Goal: Information Seeking & Learning: Learn about a topic

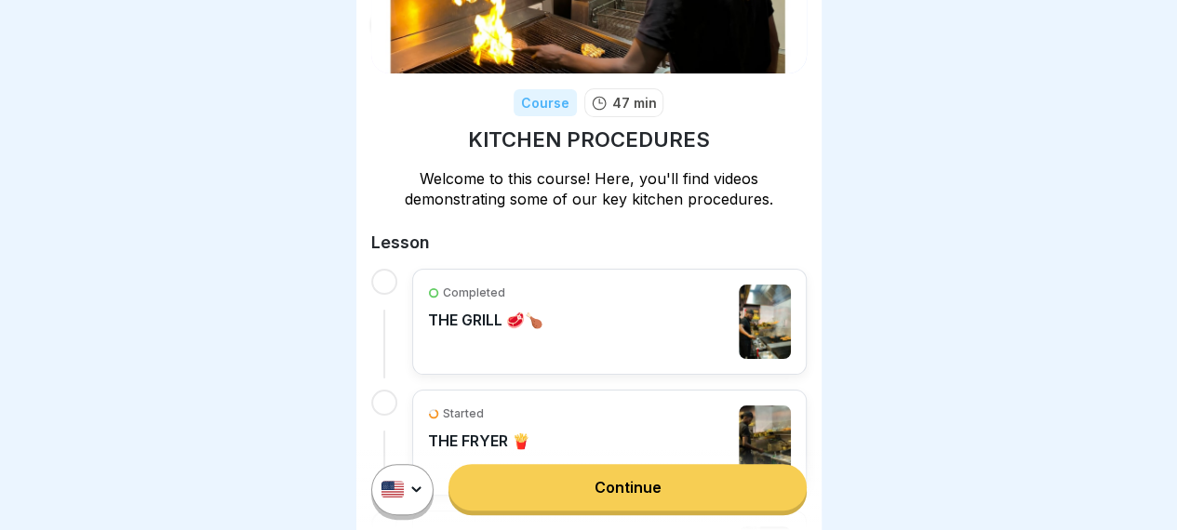
scroll to position [186, 0]
click at [386, 268] on div at bounding box center [384, 281] width 26 height 26
click at [514, 310] on p "THE GRILL 🥩🍗" at bounding box center [485, 319] width 115 height 19
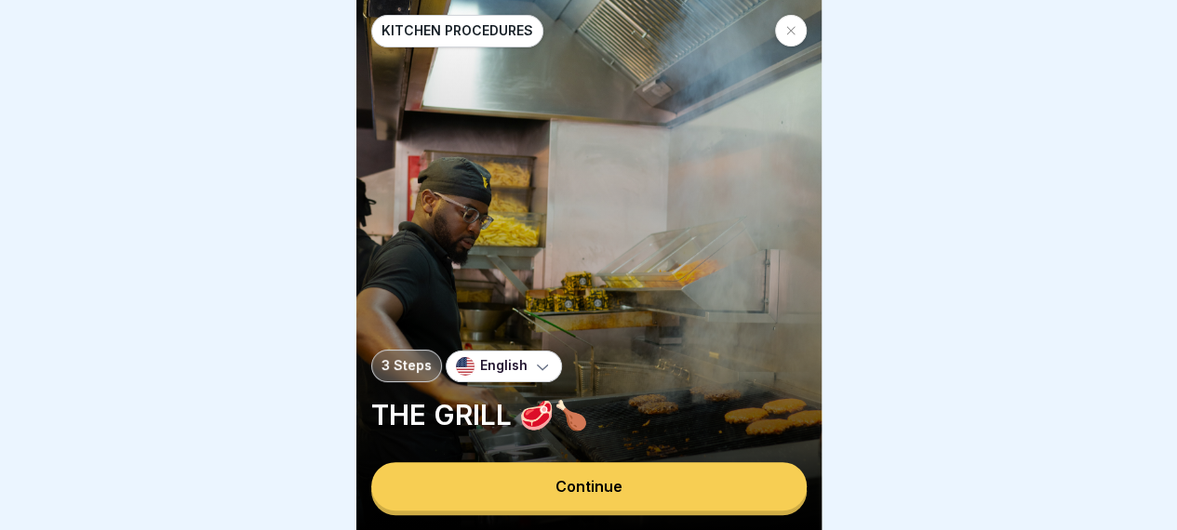
scroll to position [14, 0]
click at [664, 486] on button "Continue" at bounding box center [588, 486] width 435 height 48
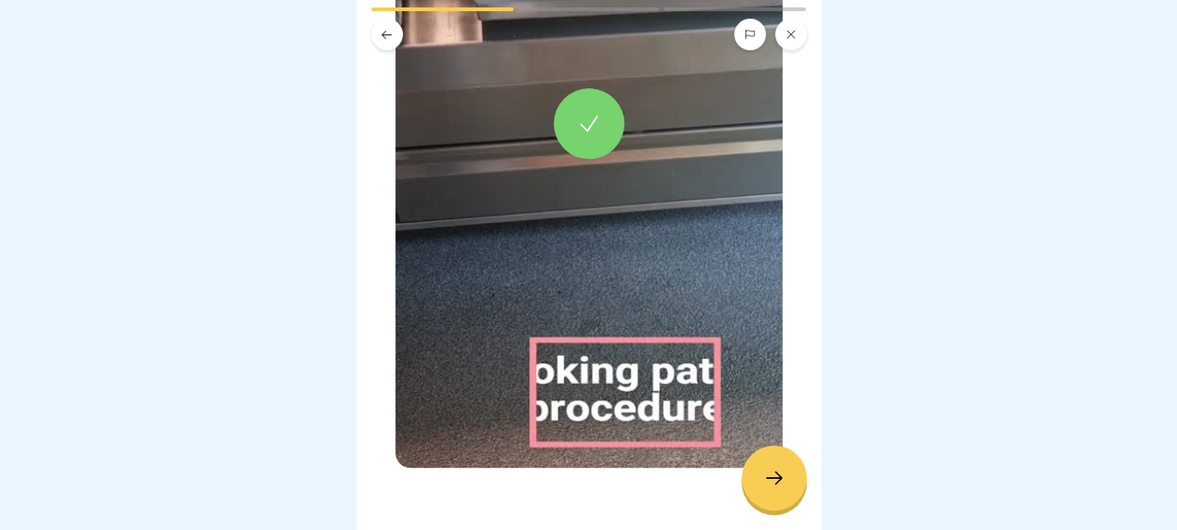
scroll to position [441, 0]
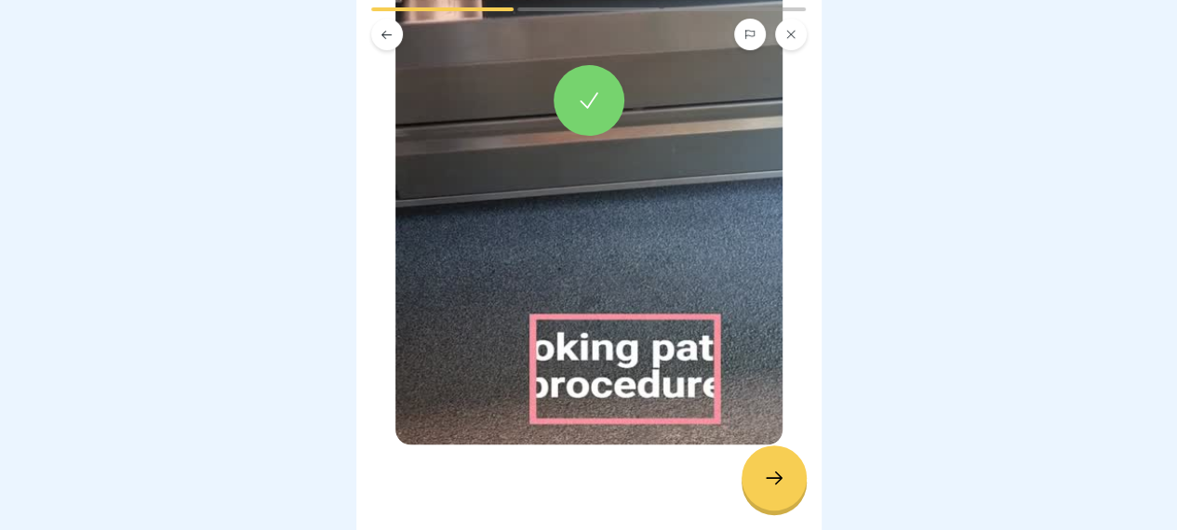
click at [787, 472] on div at bounding box center [773, 478] width 65 height 65
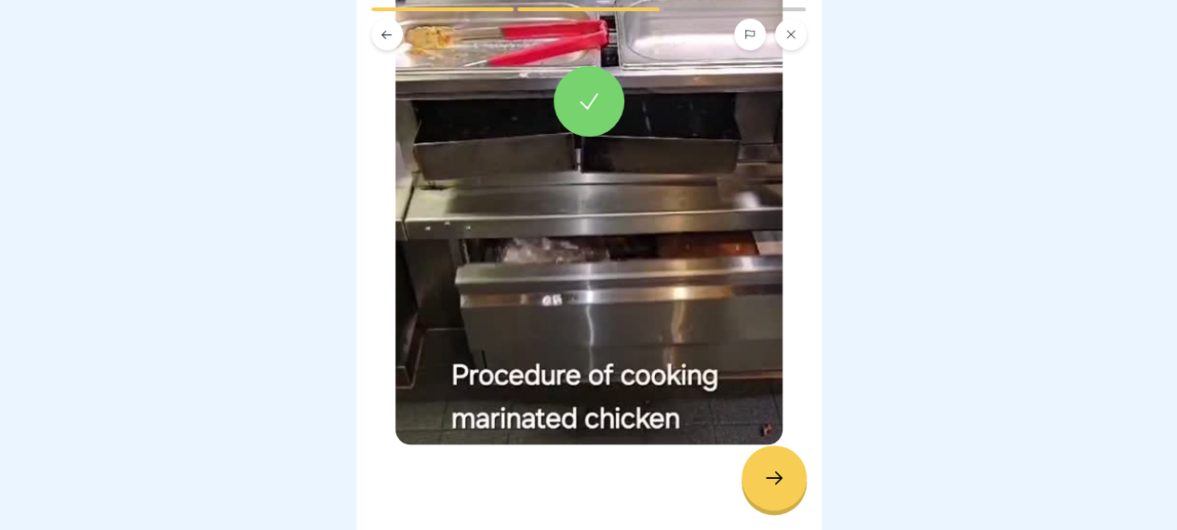
scroll to position [0, 0]
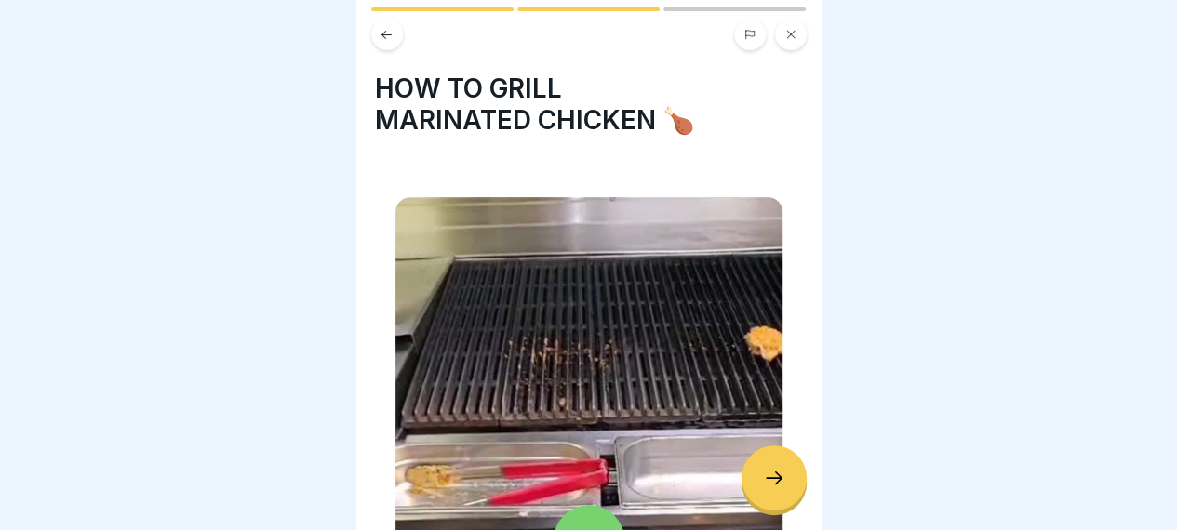
click at [792, 481] on div at bounding box center [773, 478] width 65 height 65
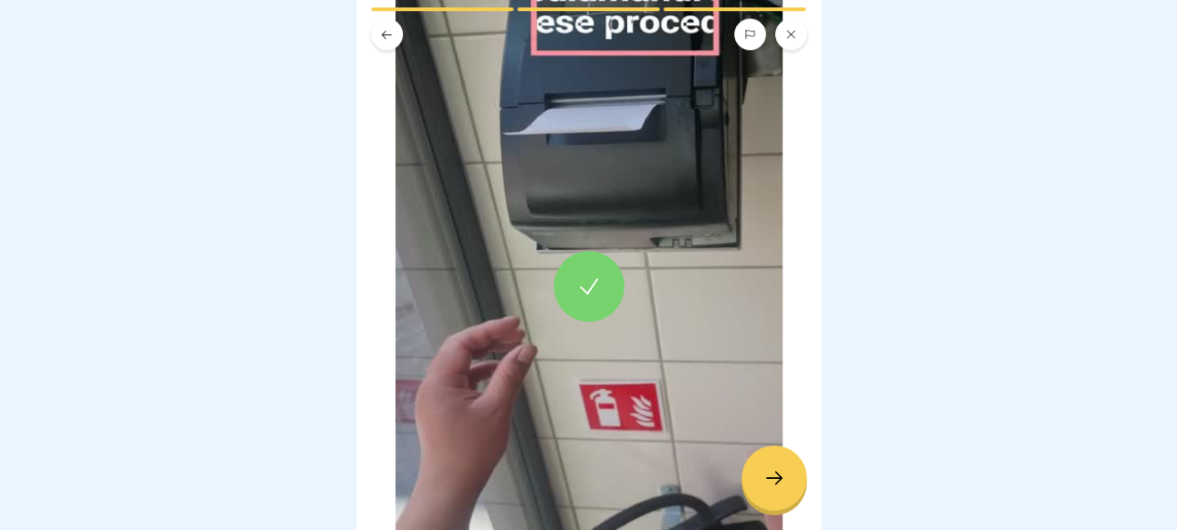
scroll to position [162, 0]
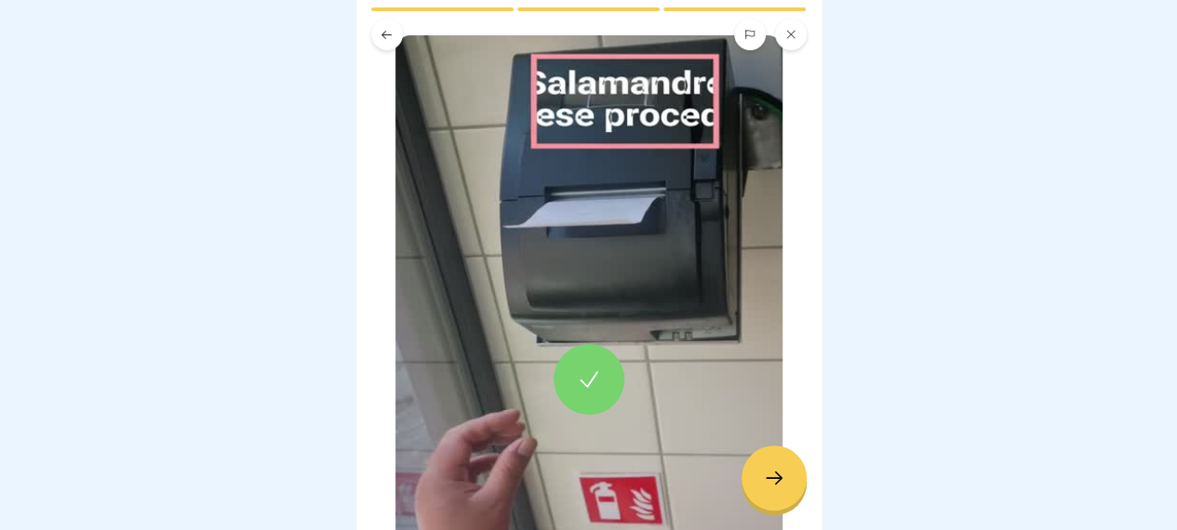
click at [781, 482] on icon at bounding box center [774, 478] width 22 height 22
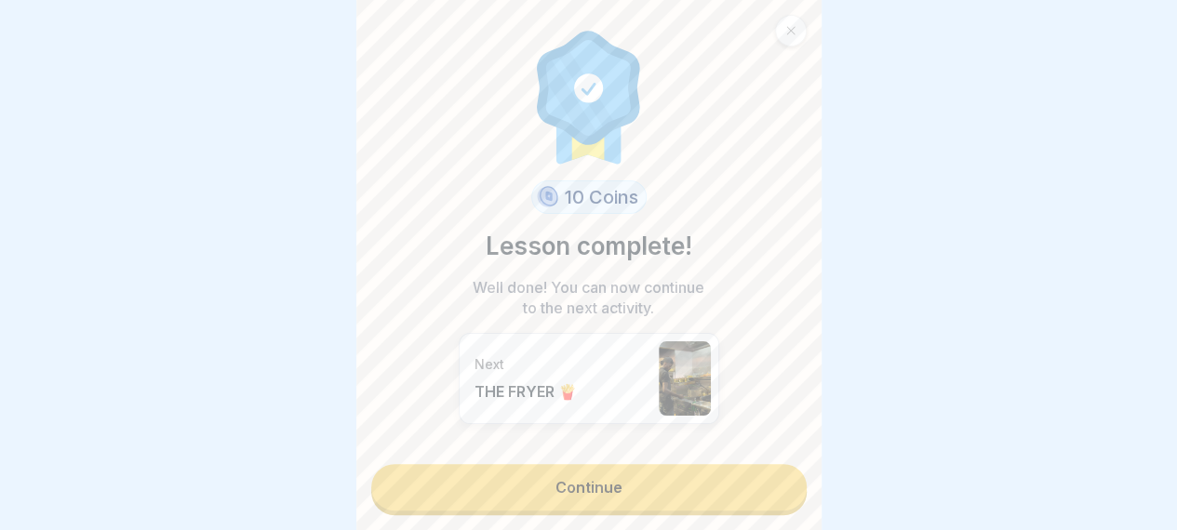
click at [693, 469] on link "Continue" at bounding box center [588, 487] width 435 height 47
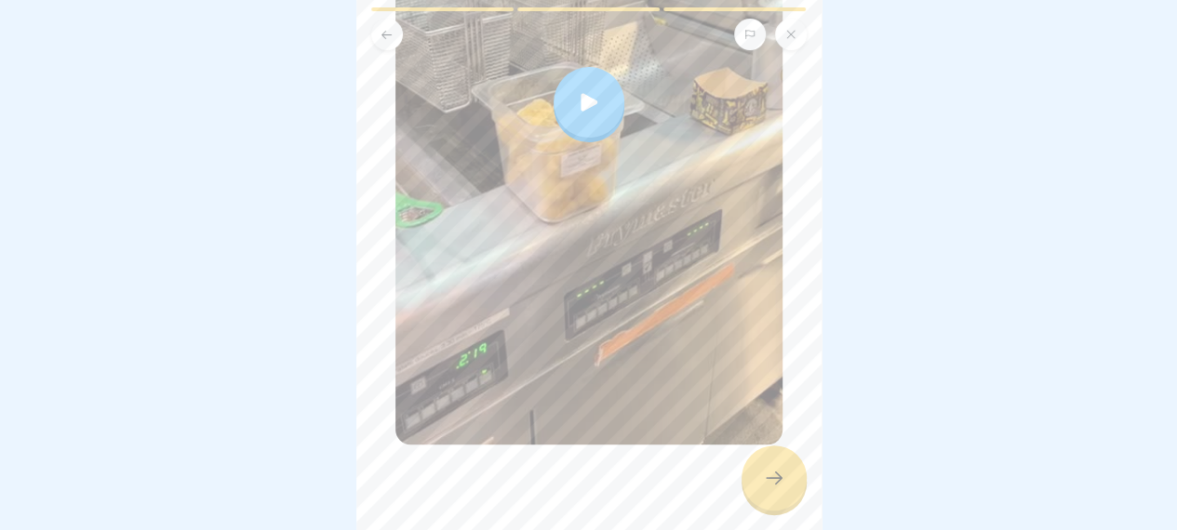
scroll to position [437, 0]
click at [774, 489] on icon at bounding box center [774, 478] width 22 height 22
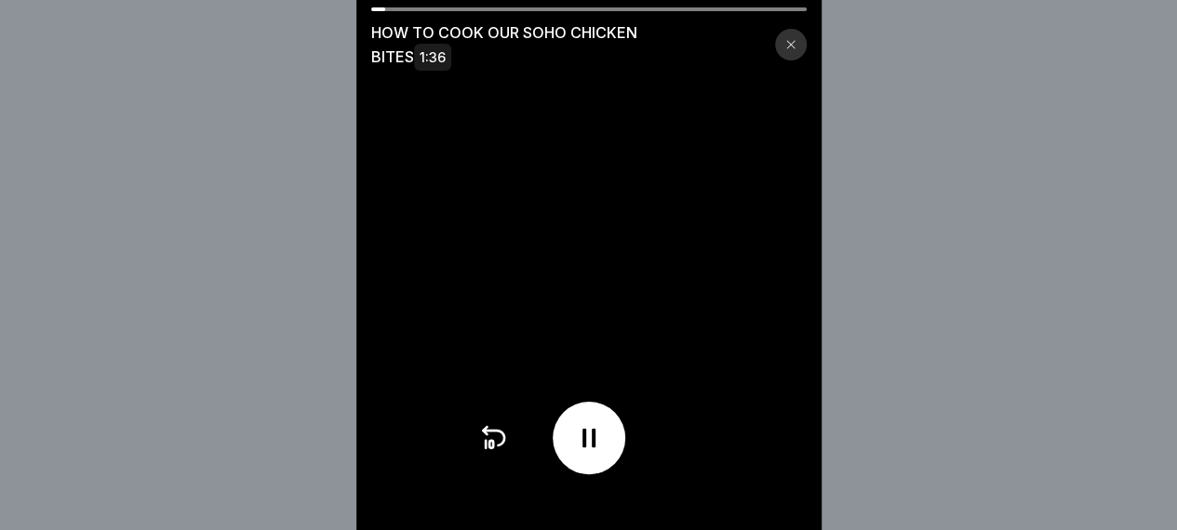
scroll to position [14, 0]
click at [793, 40] on icon at bounding box center [790, 44] width 11 height 11
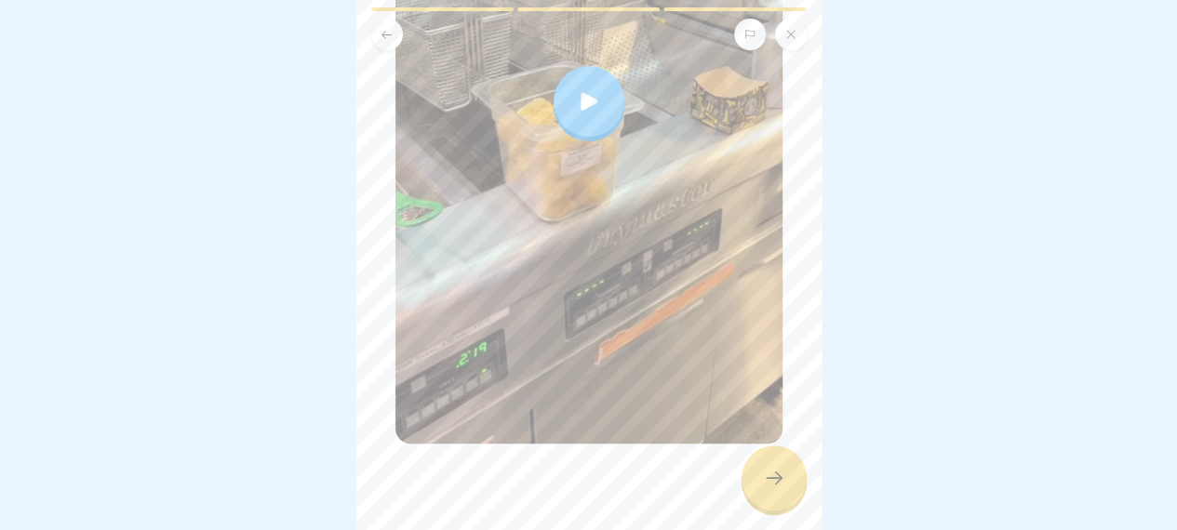
click at [785, 477] on div at bounding box center [773, 478] width 65 height 65
click at [789, 481] on div at bounding box center [773, 478] width 65 height 65
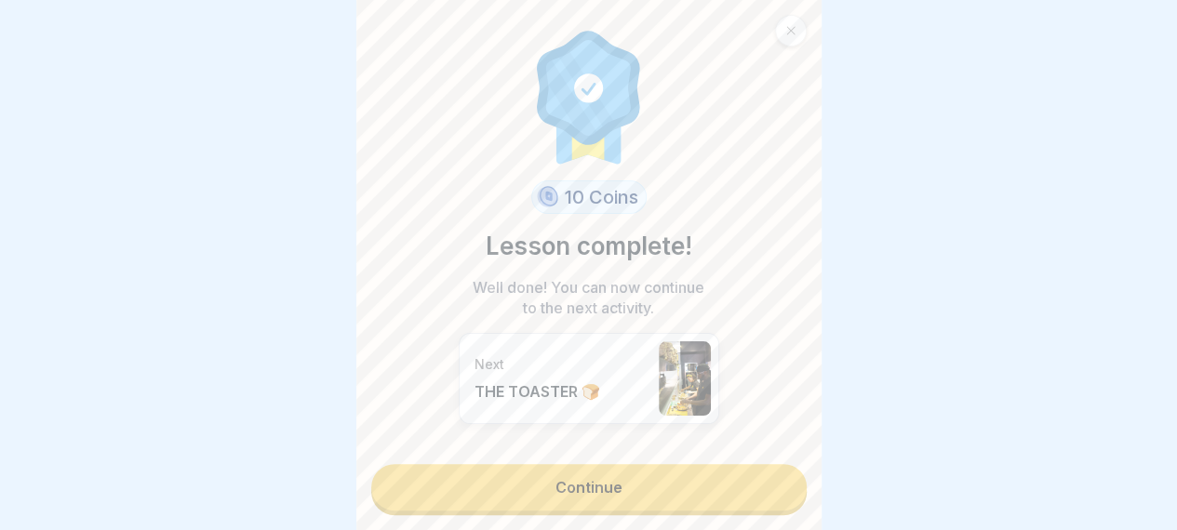
click at [687, 482] on link "Continue" at bounding box center [588, 487] width 435 height 47
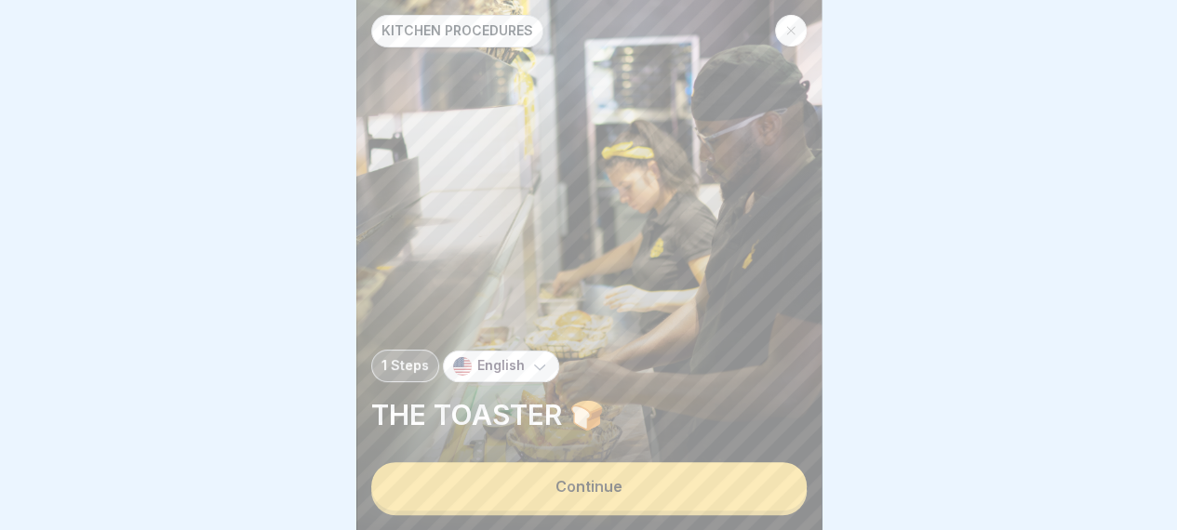
scroll to position [14, 0]
click at [662, 488] on button "Continue" at bounding box center [588, 486] width 435 height 48
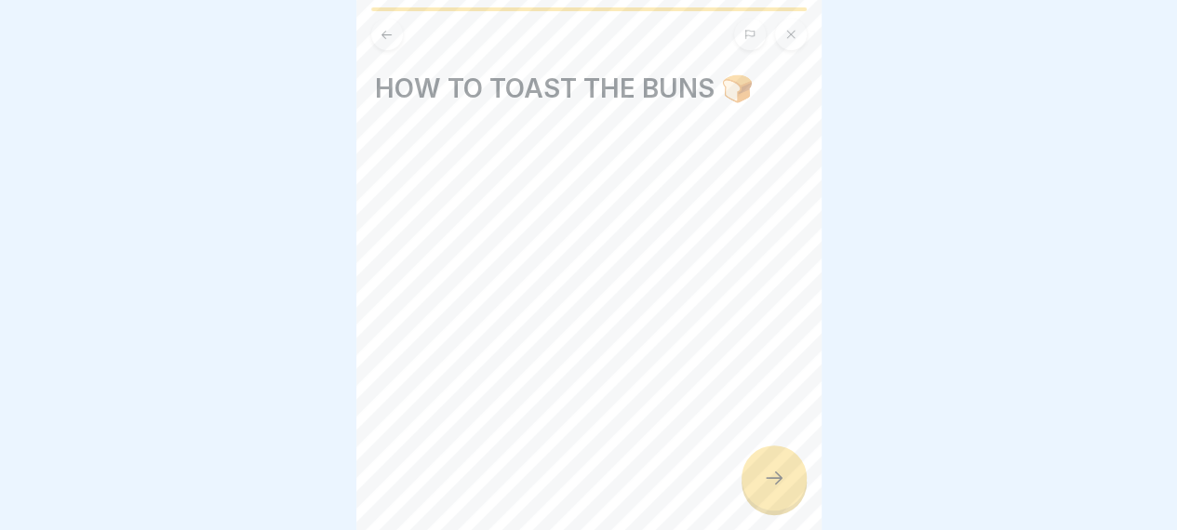
click at [769, 481] on icon at bounding box center [774, 478] width 22 height 22
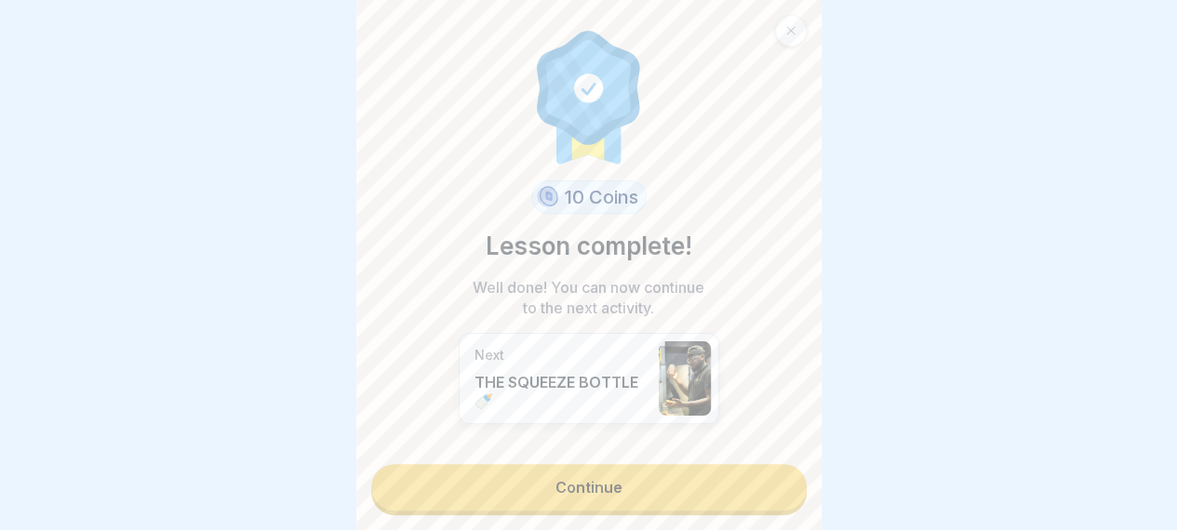
click at [709, 475] on link "Continue" at bounding box center [588, 487] width 435 height 47
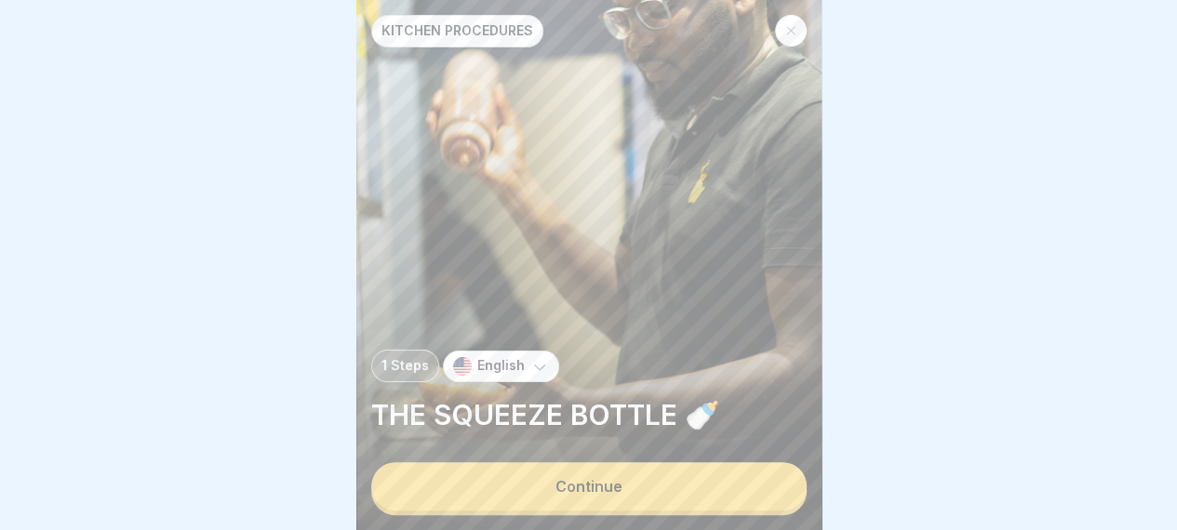
scroll to position [14, 0]
click at [647, 489] on button "Continue" at bounding box center [588, 486] width 435 height 48
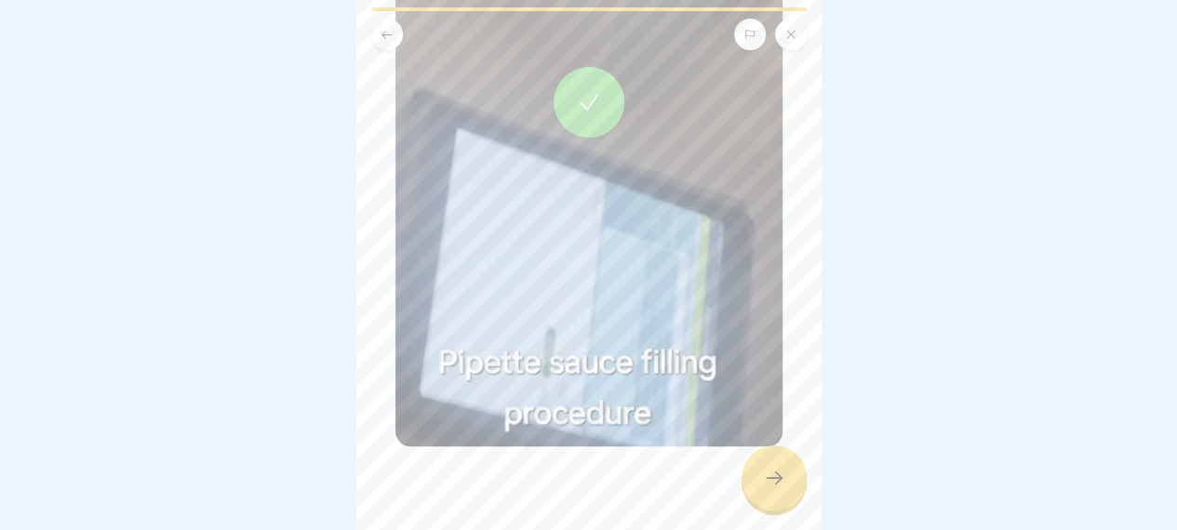
scroll to position [441, 0]
click at [782, 485] on icon at bounding box center [774, 478] width 22 height 22
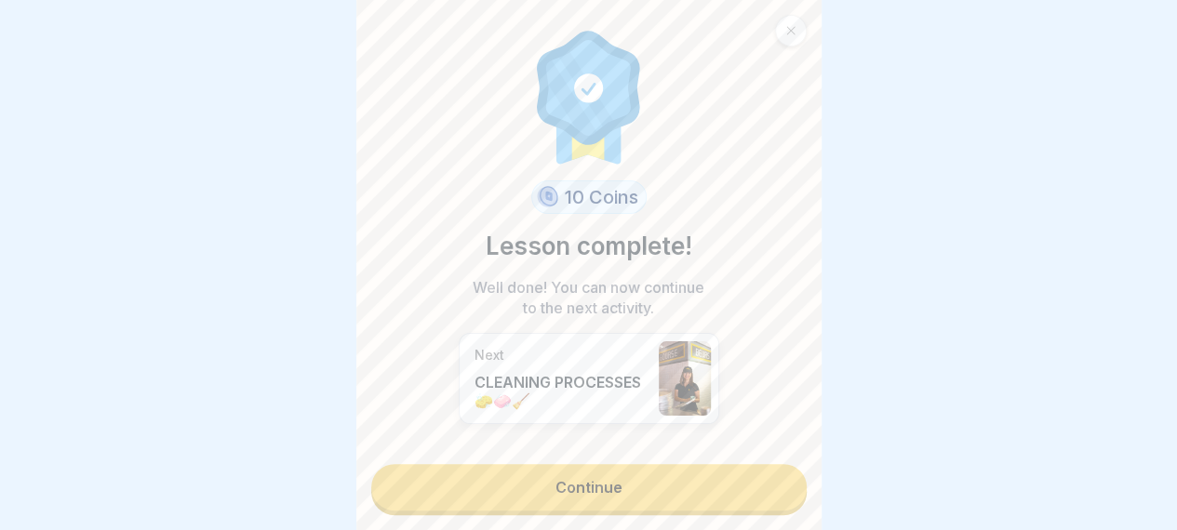
click at [748, 489] on link "Continue" at bounding box center [588, 487] width 435 height 47
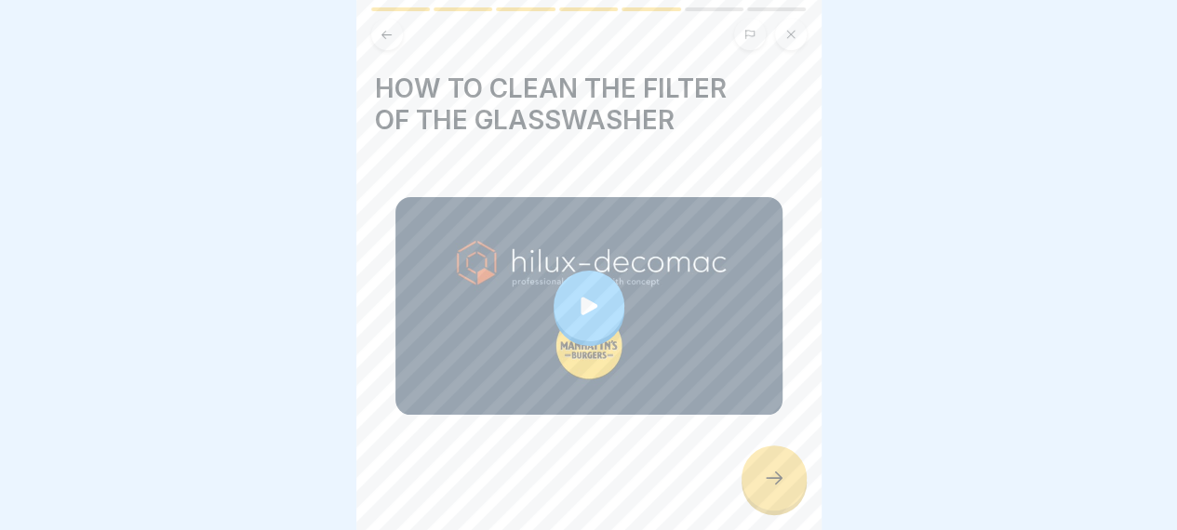
click at [601, 302] on div at bounding box center [589, 306] width 71 height 71
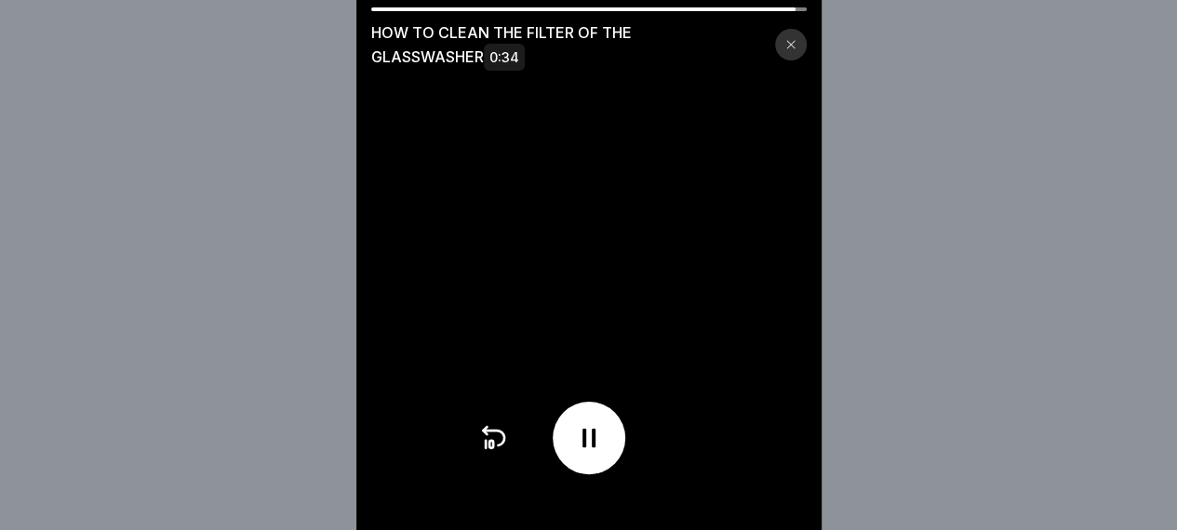
scroll to position [14, 0]
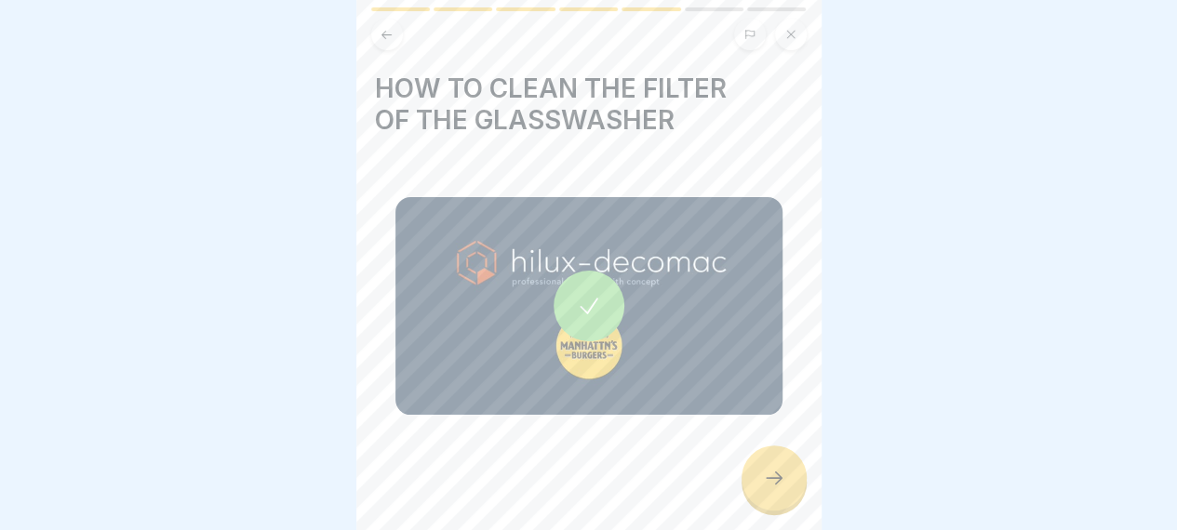
click at [784, 487] on div at bounding box center [773, 478] width 65 height 65
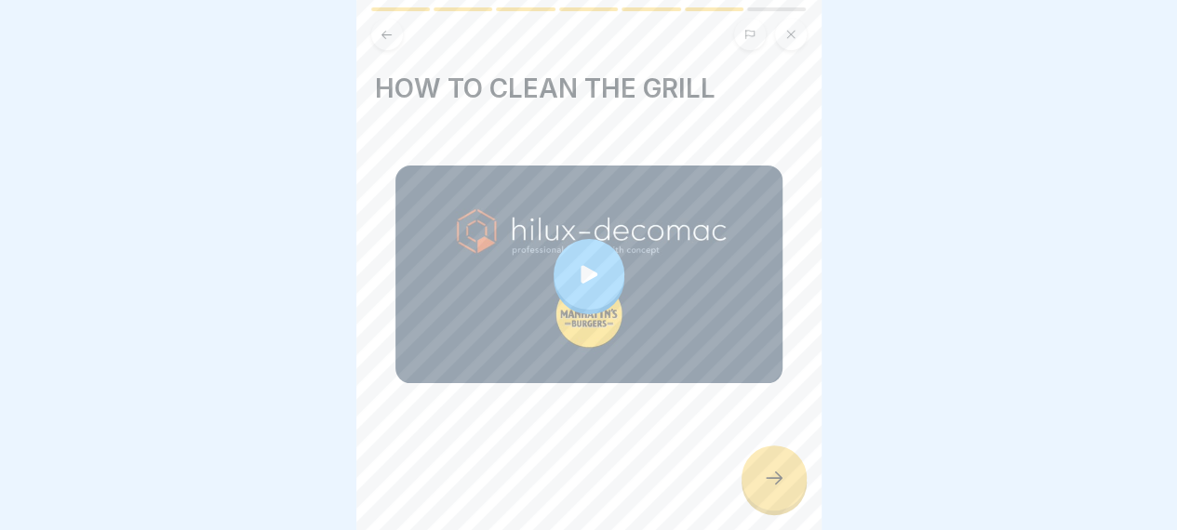
click at [800, 483] on div at bounding box center [773, 478] width 65 height 65
click at [791, 485] on div at bounding box center [773, 478] width 65 height 65
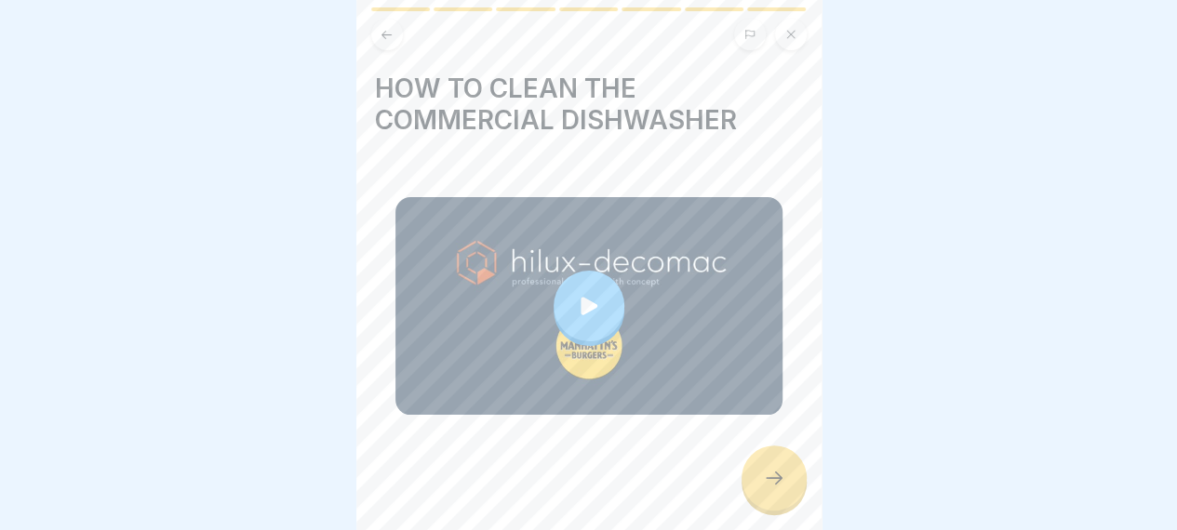
click at [792, 468] on div at bounding box center [773, 478] width 65 height 65
click at [781, 485] on icon at bounding box center [774, 478] width 22 height 22
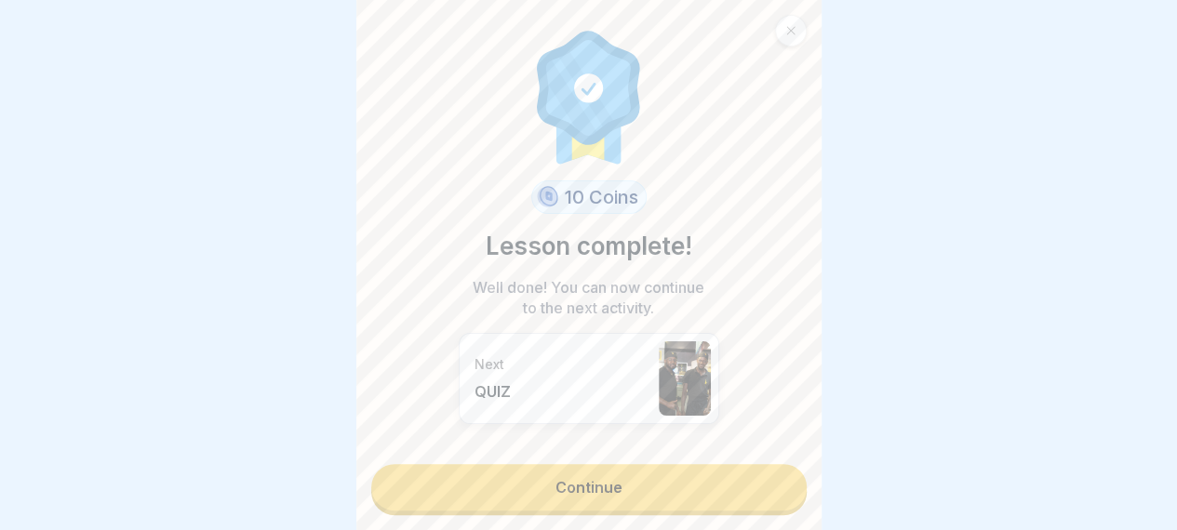
click at [749, 492] on link "Continue" at bounding box center [588, 487] width 435 height 47
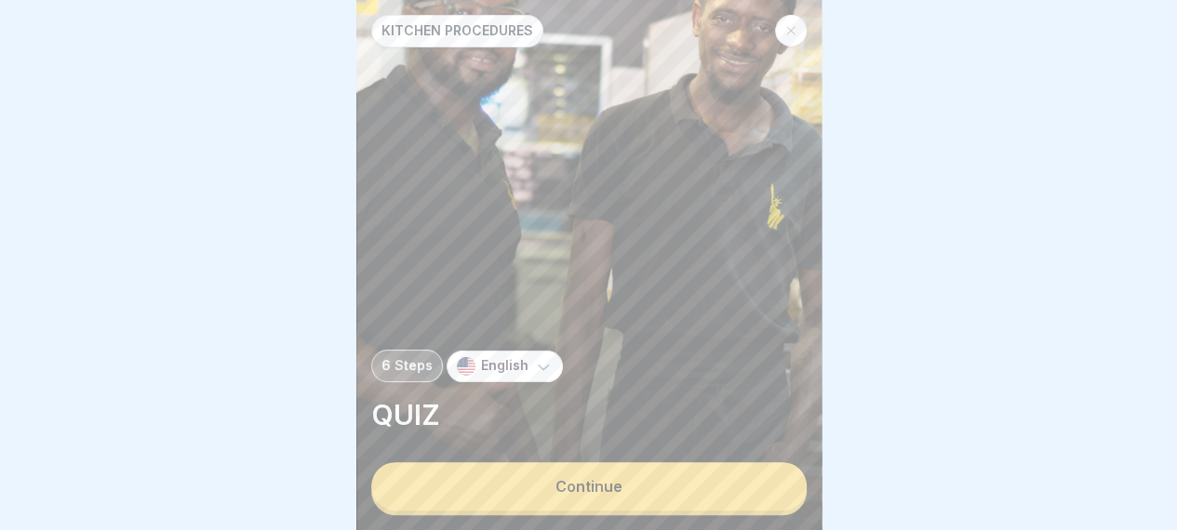
scroll to position [14, 0]
click at [674, 479] on button "Continue" at bounding box center [588, 486] width 435 height 48
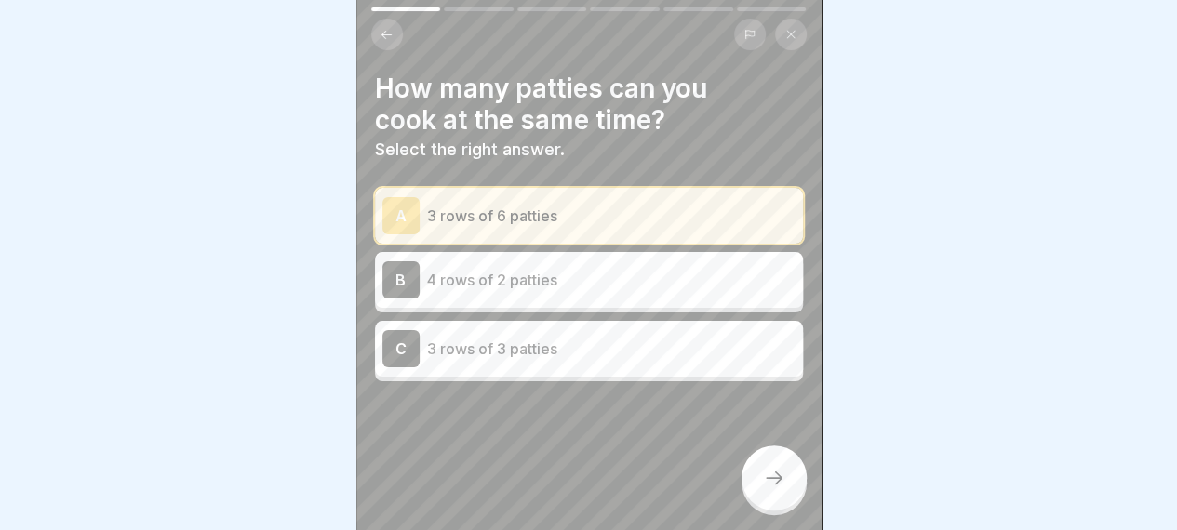
click at [450, 207] on p "3 rows of 6 patties" at bounding box center [611, 216] width 368 height 22
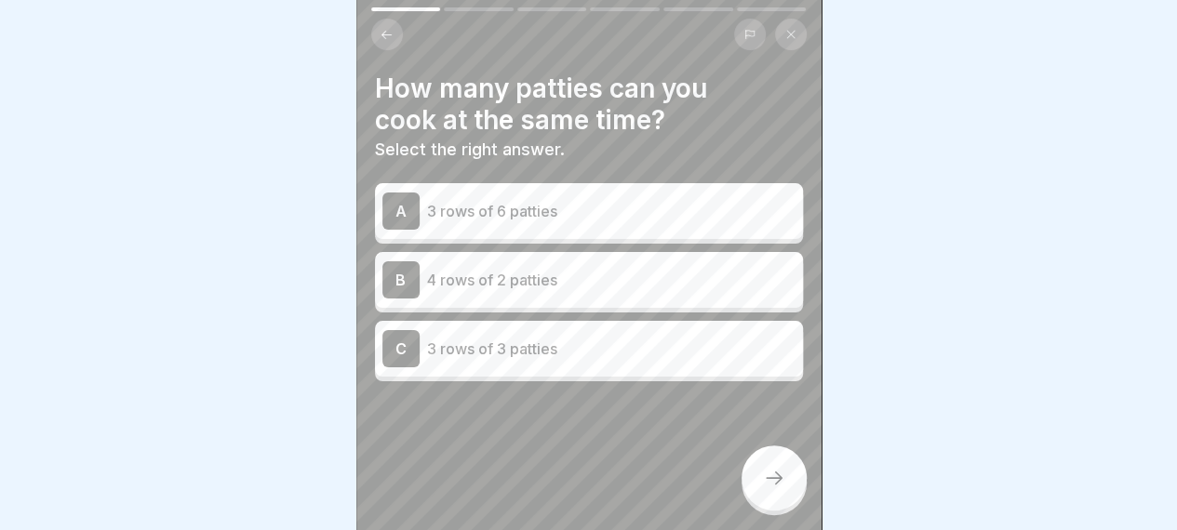
click at [492, 201] on p "3 rows of 6 patties" at bounding box center [611, 211] width 368 height 22
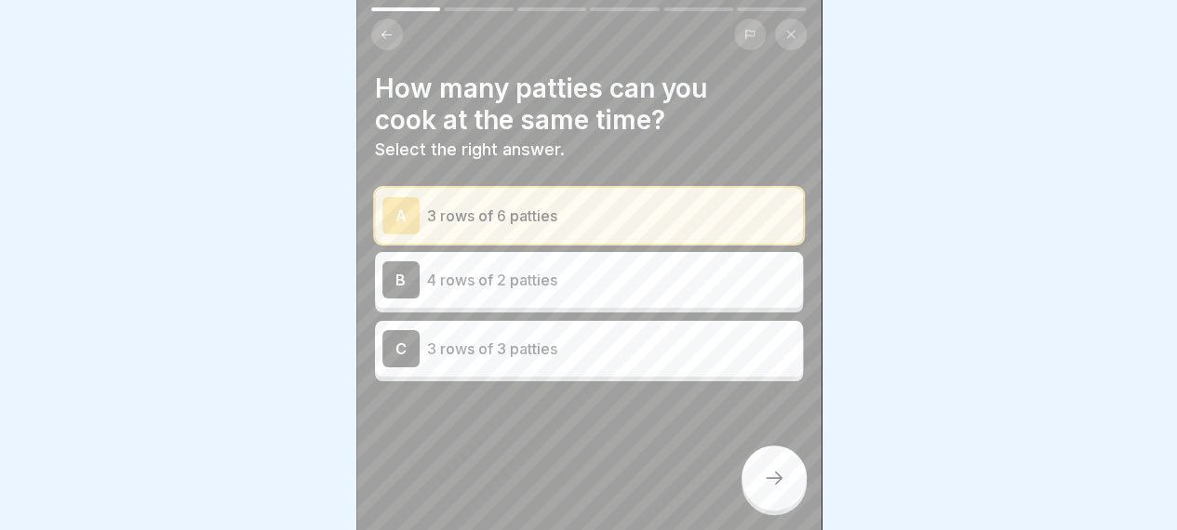
click at [780, 479] on icon at bounding box center [774, 478] width 22 height 22
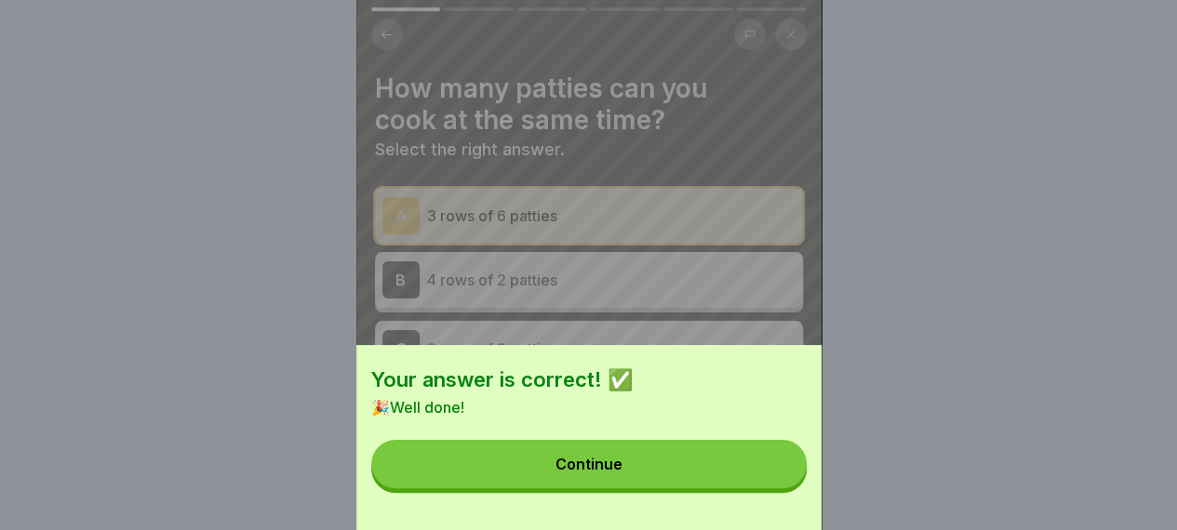
click at [700, 485] on button "Continue" at bounding box center [588, 464] width 435 height 48
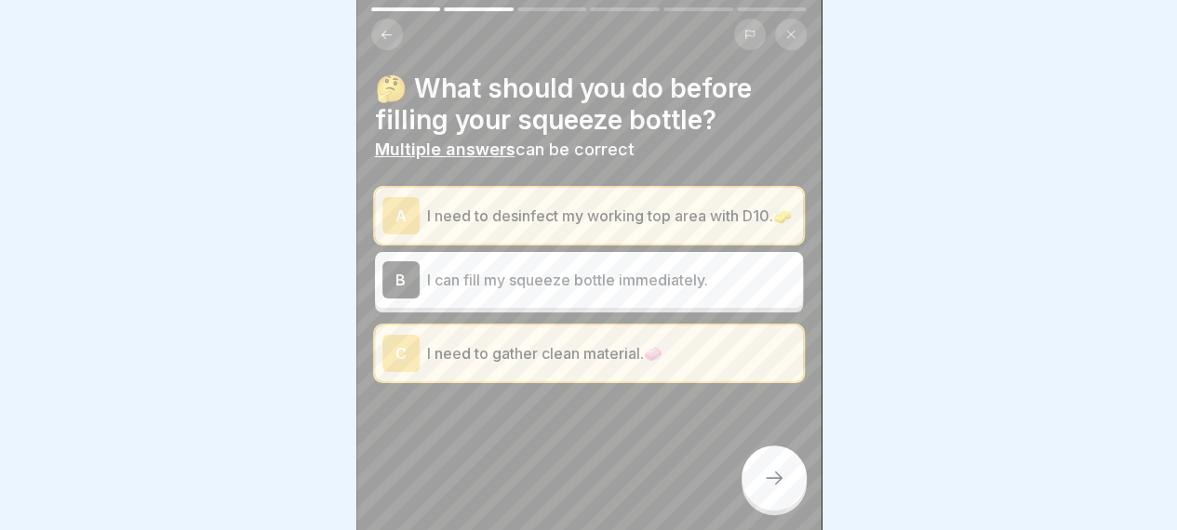
click at [788, 486] on div at bounding box center [773, 478] width 65 height 65
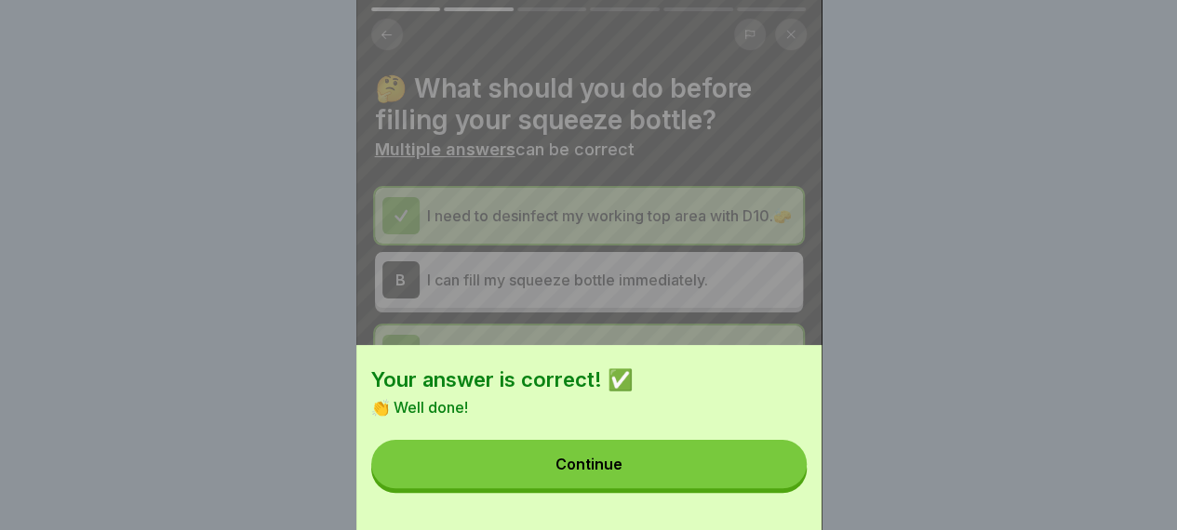
click at [755, 488] on button "Continue" at bounding box center [588, 464] width 435 height 48
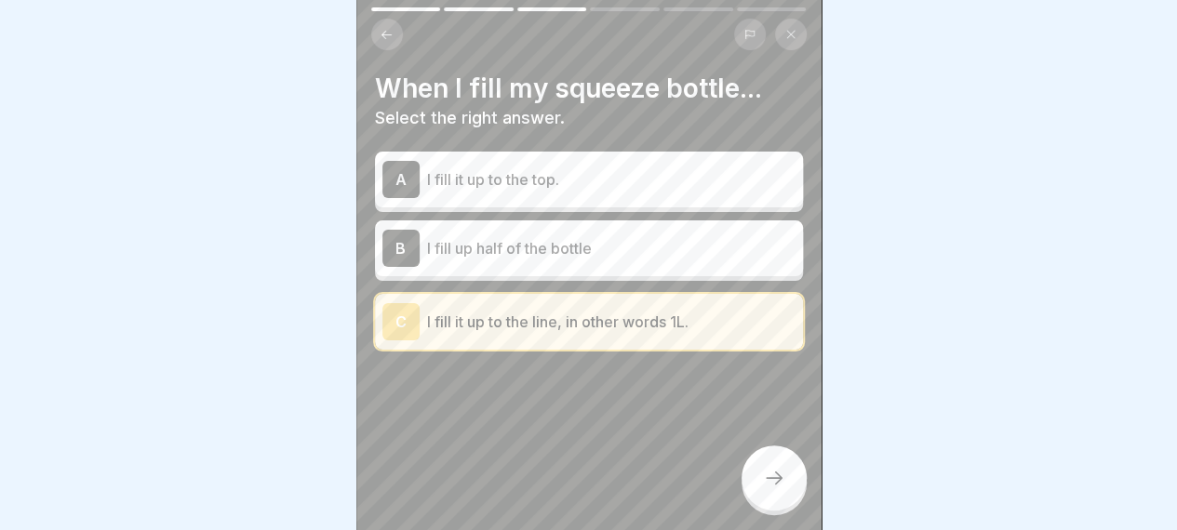
click at [773, 483] on icon at bounding box center [774, 478] width 22 height 22
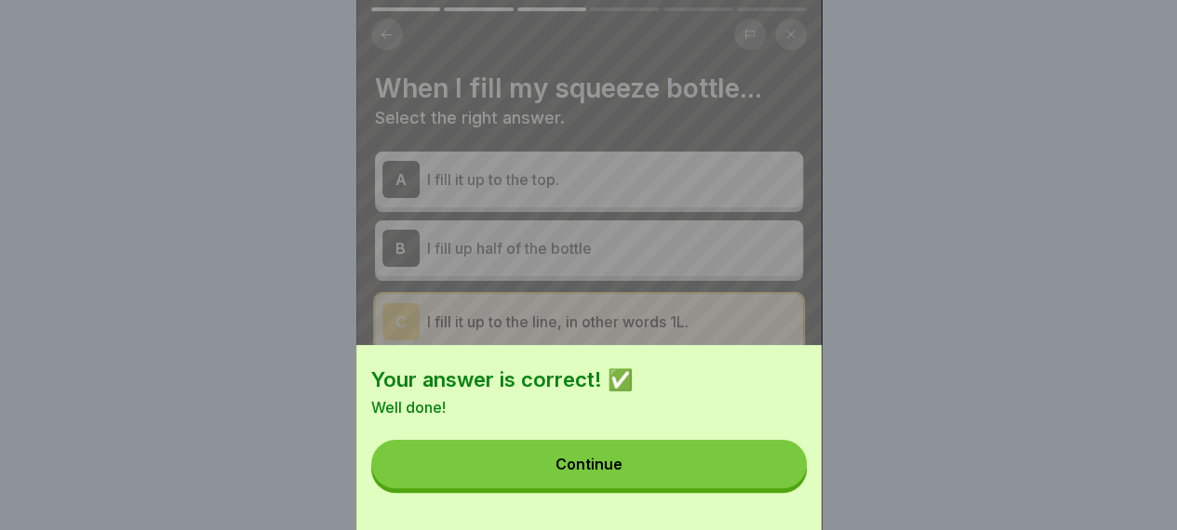
click at [739, 488] on button "Continue" at bounding box center [588, 464] width 435 height 48
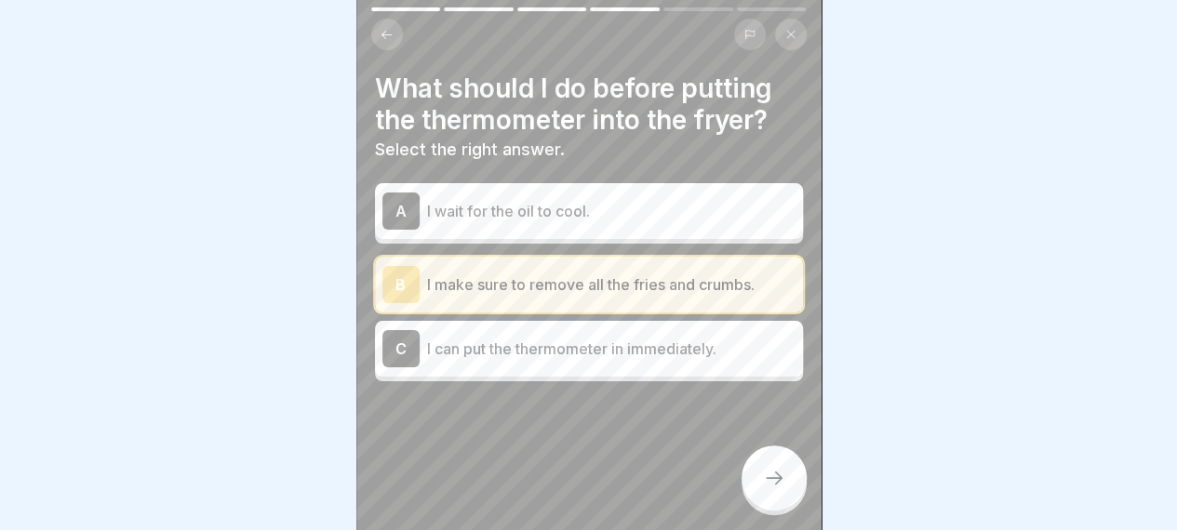
click at [783, 487] on icon at bounding box center [774, 478] width 22 height 22
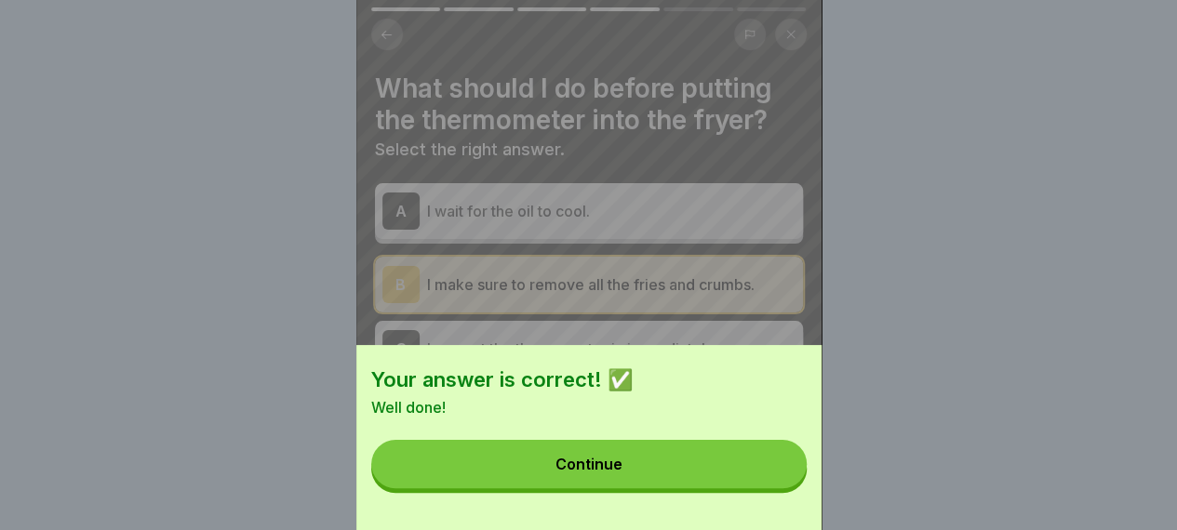
click at [769, 486] on button "Continue" at bounding box center [588, 464] width 435 height 48
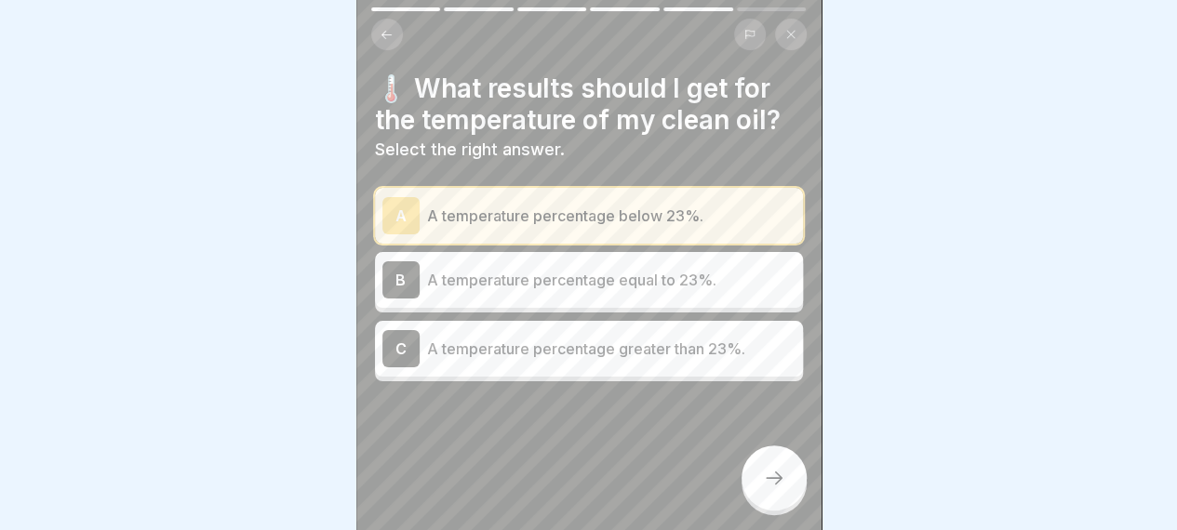
click at [768, 486] on icon at bounding box center [774, 478] width 22 height 22
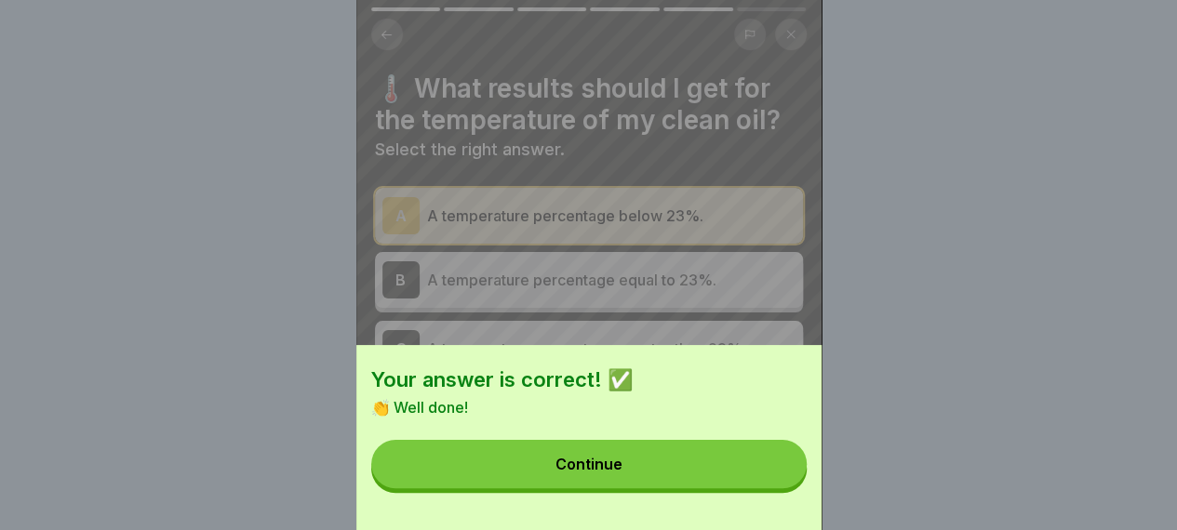
click at [759, 486] on button "Continue" at bounding box center [588, 464] width 435 height 48
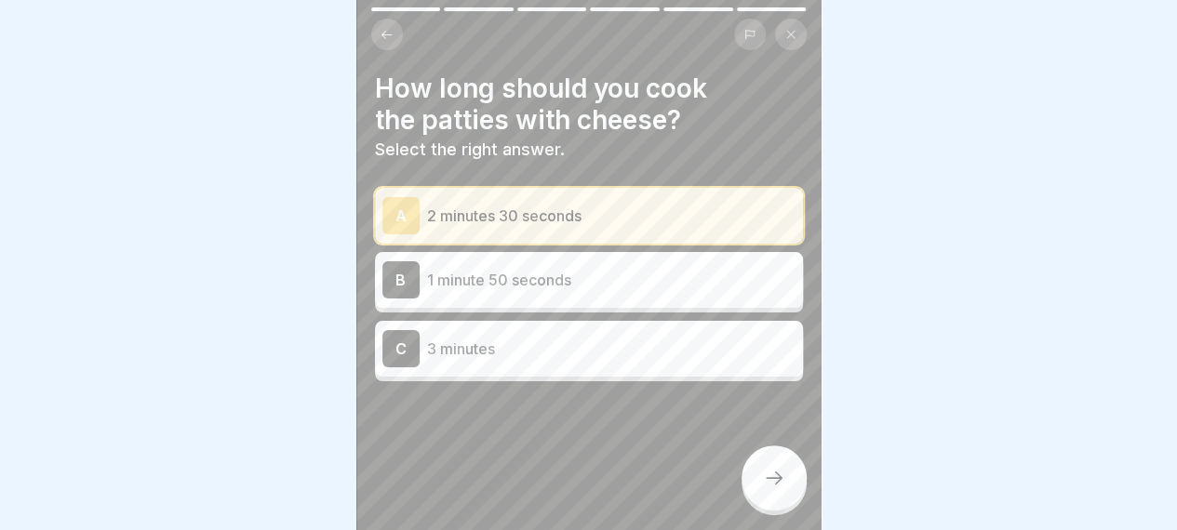
click at [765, 490] on div at bounding box center [773, 478] width 65 height 65
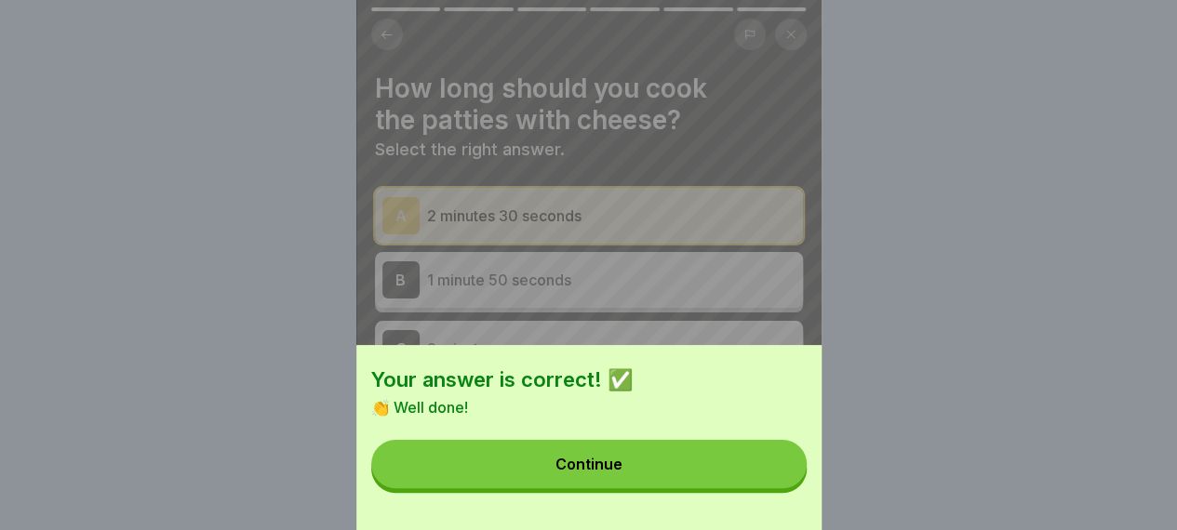
click at [745, 487] on button "Continue" at bounding box center [588, 464] width 435 height 48
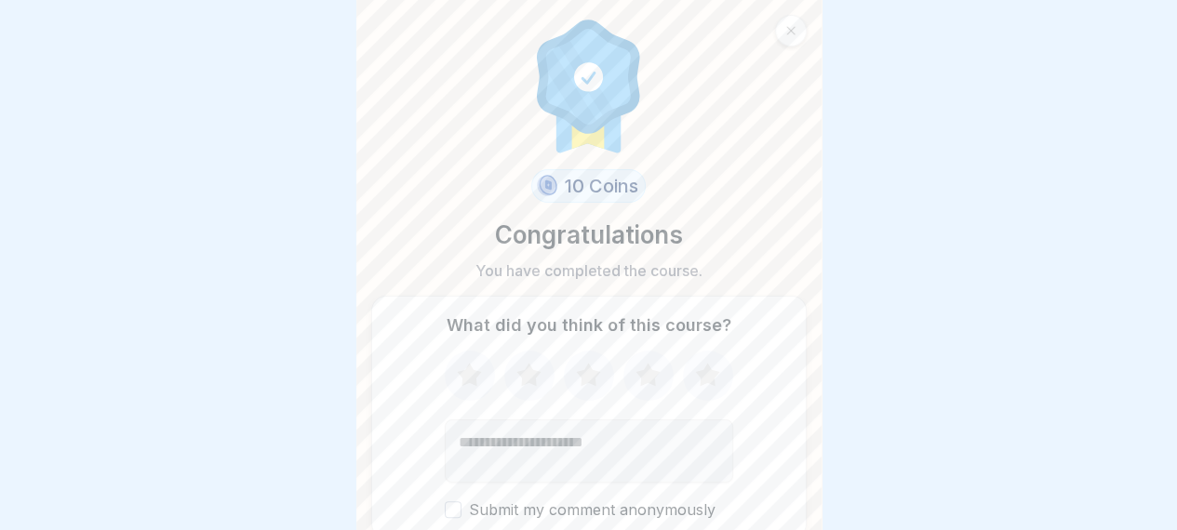
scroll to position [74, 0]
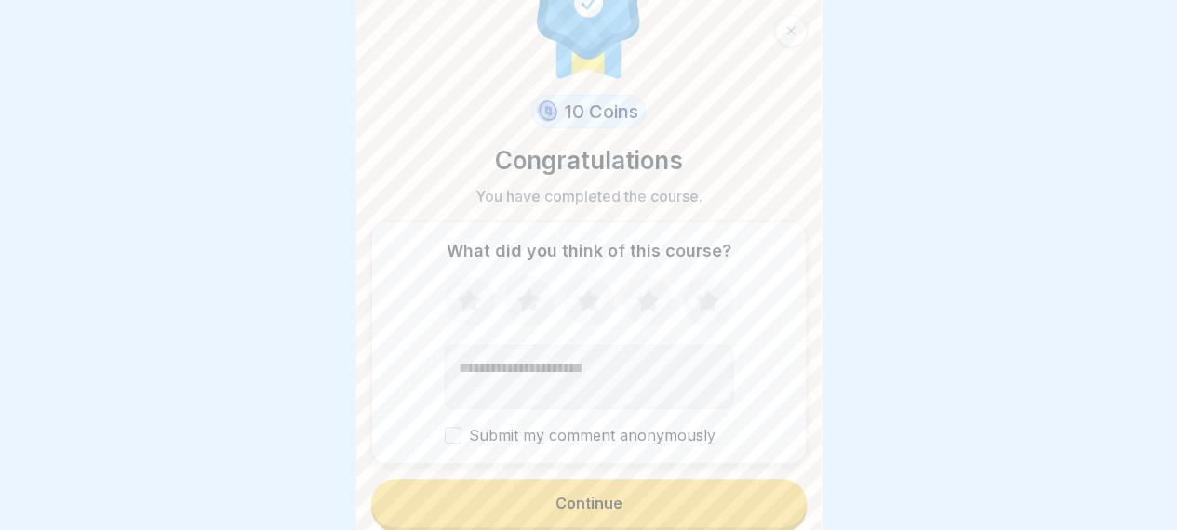
click at [596, 354] on textarea "Add comment (optional)" at bounding box center [589, 376] width 288 height 63
type textarea "**********"
click at [445, 427] on button "Submit my comment anonymously" at bounding box center [453, 435] width 17 height 17
click at [566, 495] on div "Continue" at bounding box center [588, 503] width 67 height 17
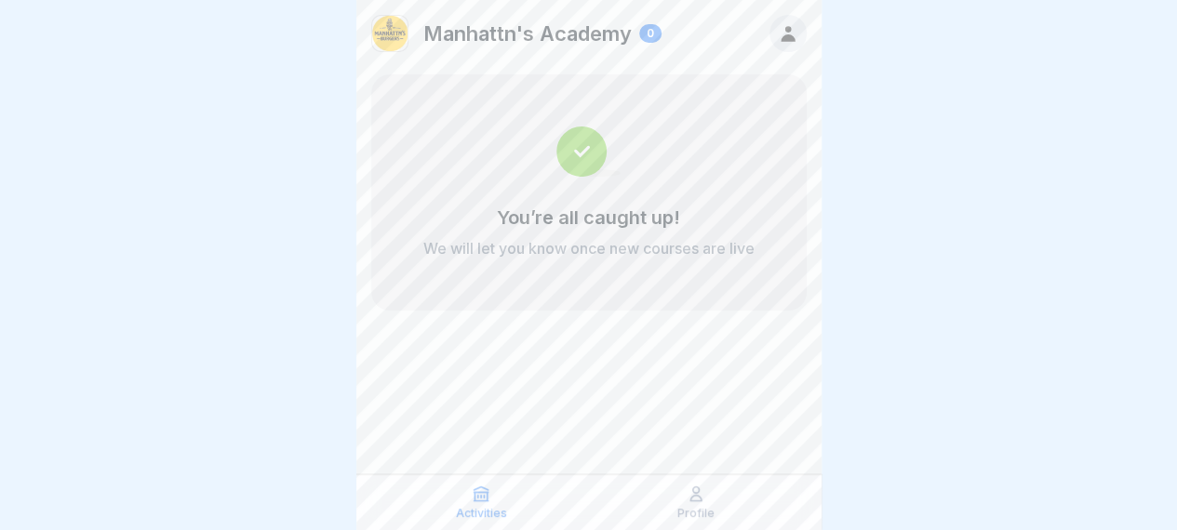
scroll to position [14, 0]
click at [473, 499] on icon at bounding box center [481, 494] width 19 height 19
click at [704, 501] on icon at bounding box center [696, 494] width 19 height 19
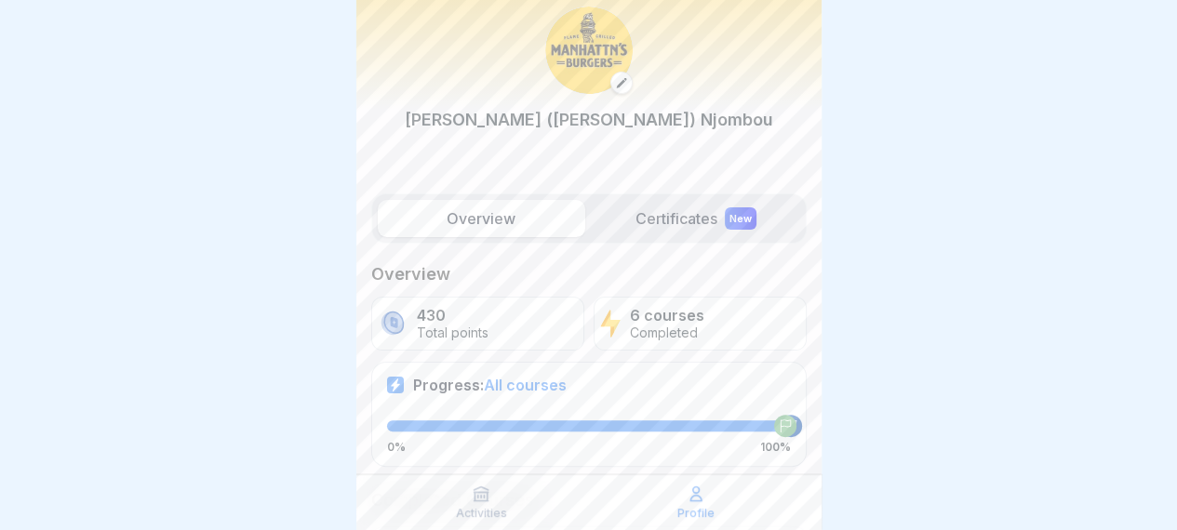
scroll to position [8, 0]
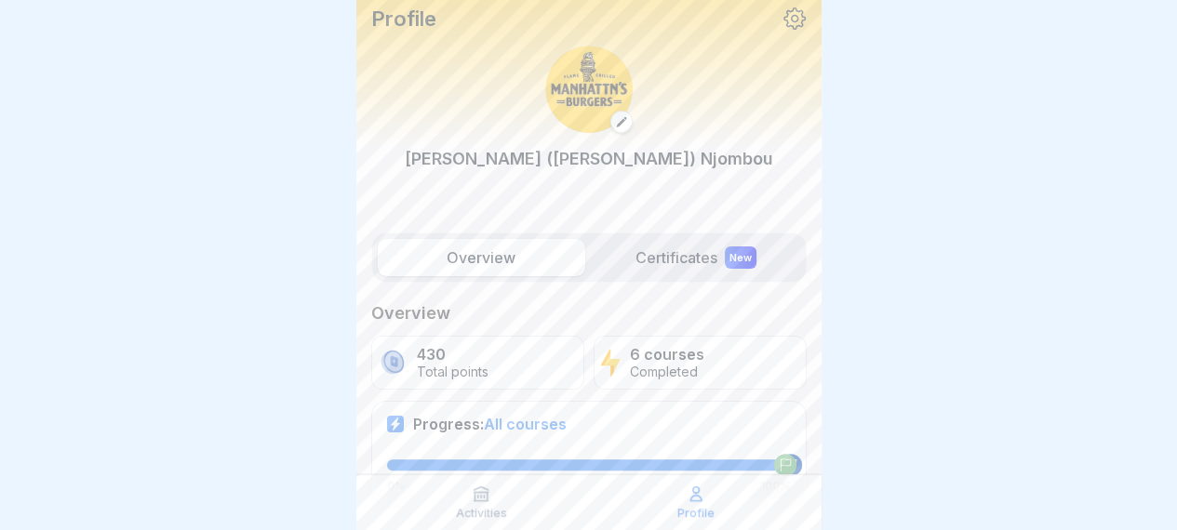
click at [683, 239] on label "Certificates New" at bounding box center [696, 257] width 207 height 37
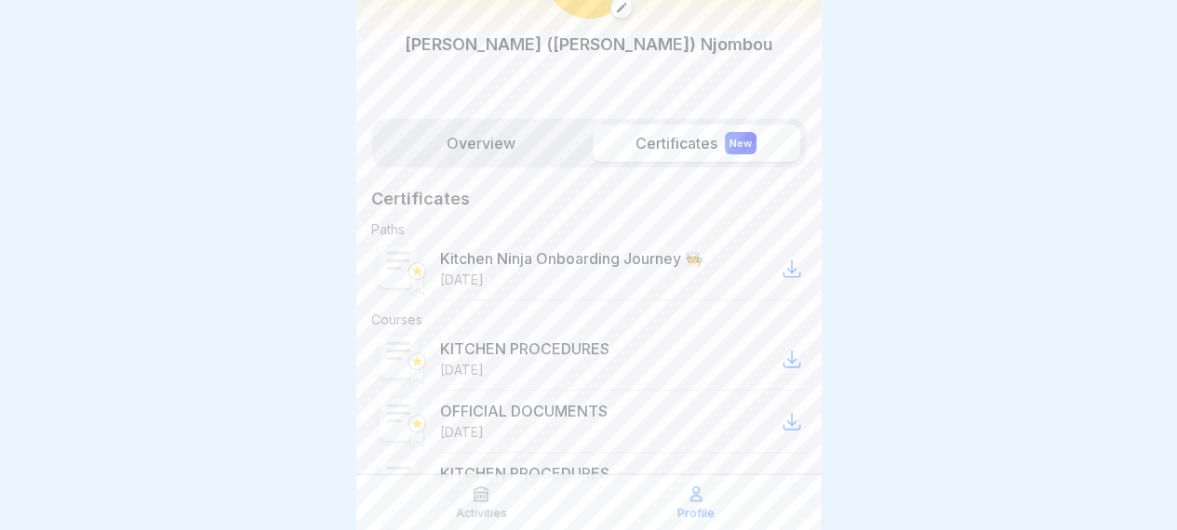
scroll to position [200, 0]
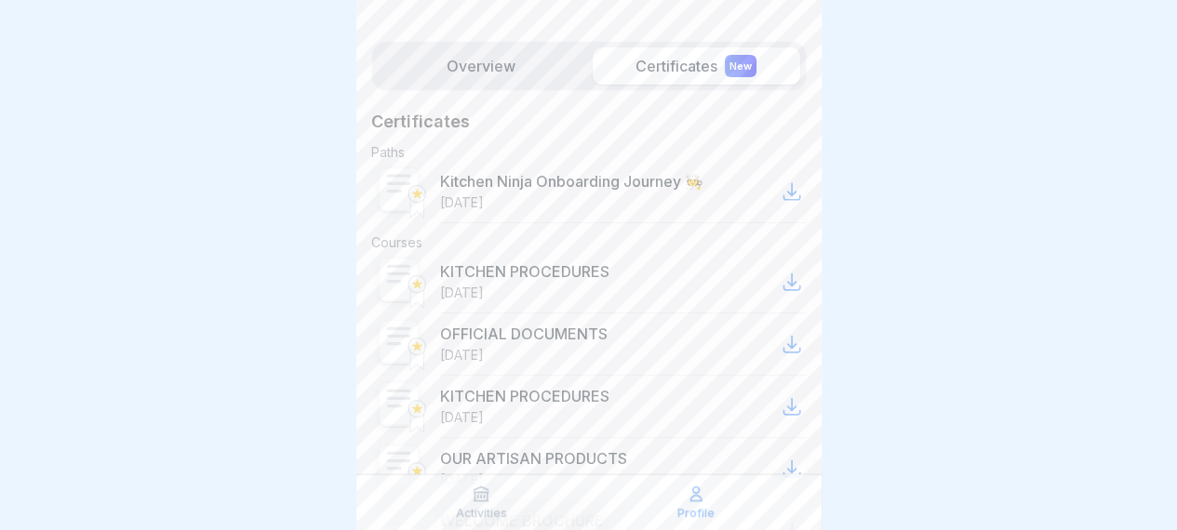
click at [783, 191] on icon at bounding box center [791, 192] width 16 height 16
click at [783, 283] on icon at bounding box center [791, 282] width 16 height 16
click at [783, 343] on icon at bounding box center [791, 345] width 16 height 16
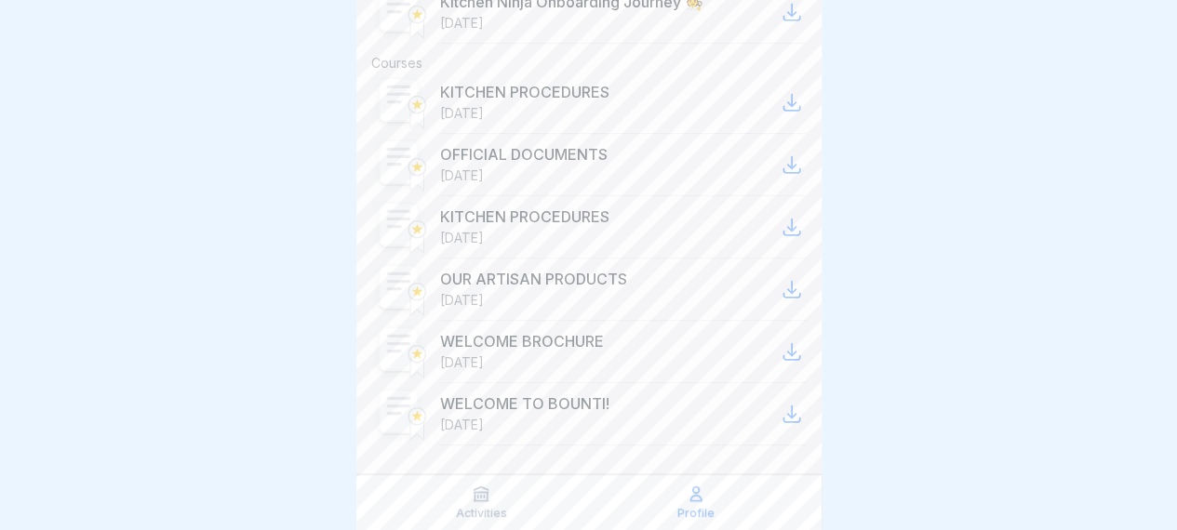
scroll to position [386, 0]
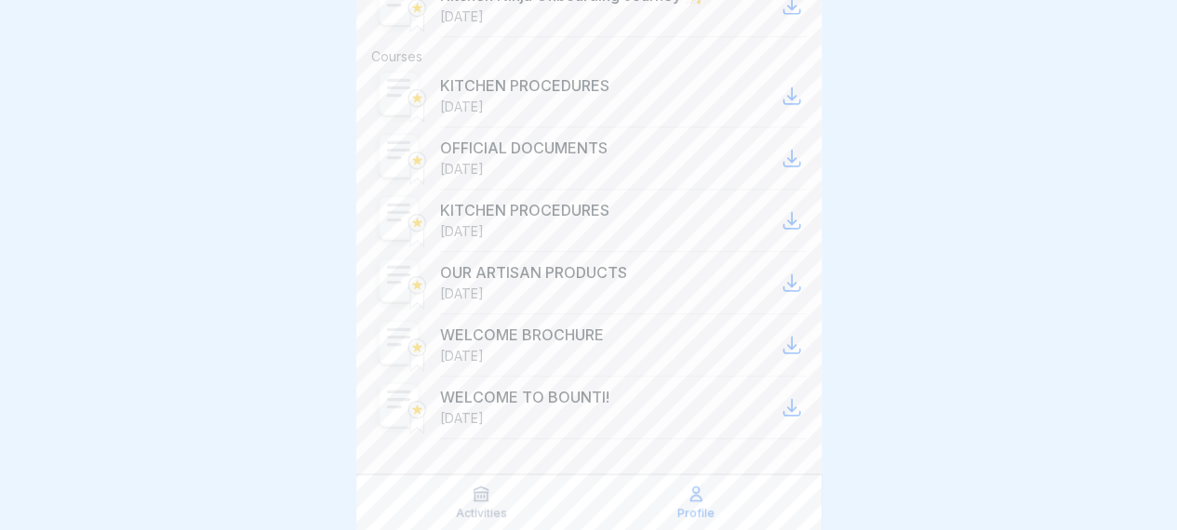
click at [787, 222] on icon at bounding box center [792, 220] width 22 height 22
click at [781, 284] on icon at bounding box center [792, 283] width 22 height 22
click at [782, 334] on icon at bounding box center [792, 345] width 22 height 22
click at [785, 396] on icon at bounding box center [792, 407] width 22 height 22
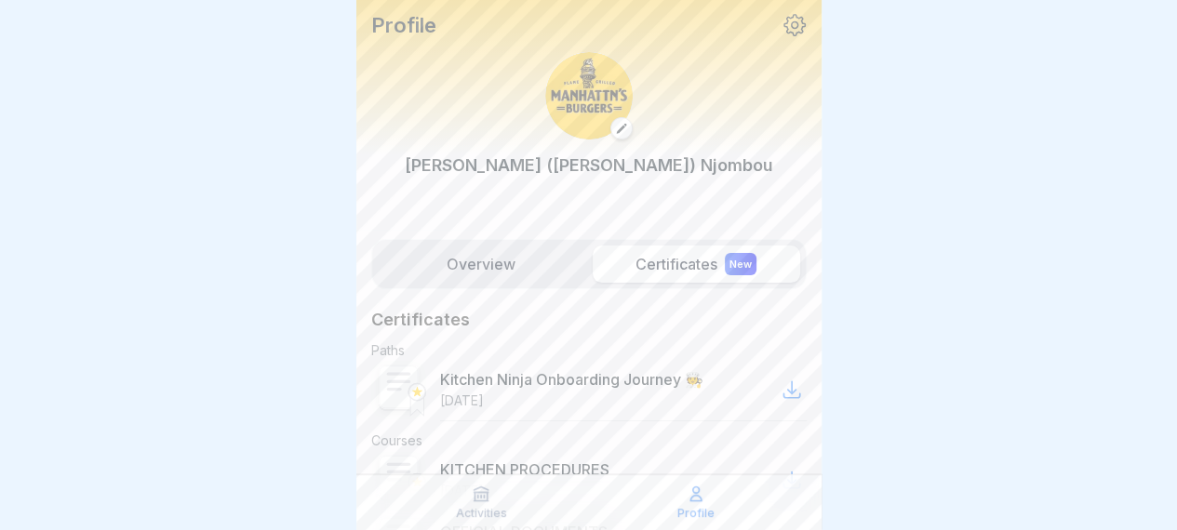
scroll to position [0, 0]
click at [496, 247] on label "Overview" at bounding box center [481, 265] width 207 height 37
